Goal: Information Seeking & Learning: Learn about a topic

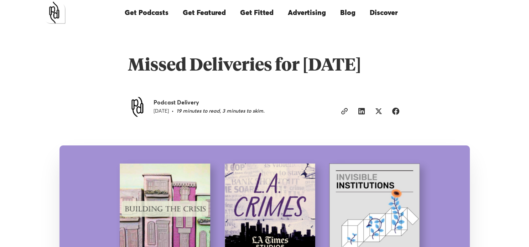
click at [56, 20] on img "home" at bounding box center [54, 13] width 22 height 22
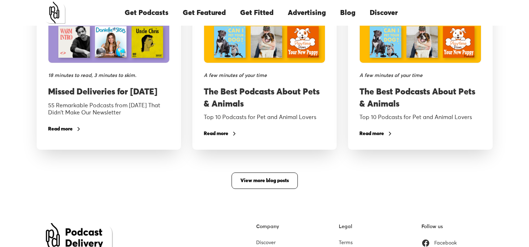
scroll to position [1162, 0]
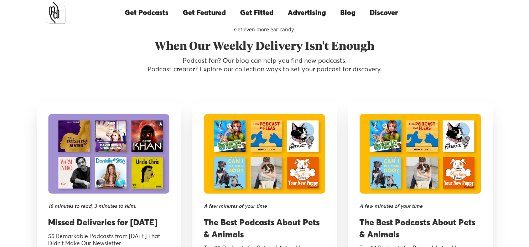
click at [87, 157] on img at bounding box center [109, 154] width 122 height 80
click at [210, 154] on img at bounding box center [265, 154] width 122 height 80
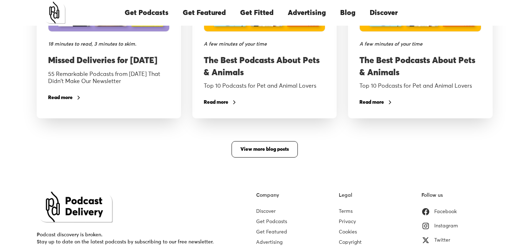
scroll to position [1327, 0]
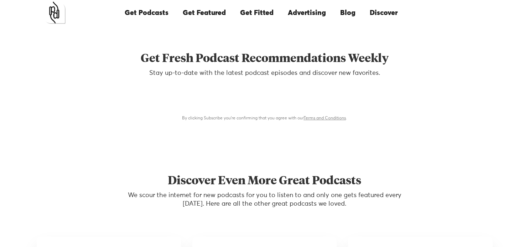
scroll to position [6769, 0]
